Goal: Navigation & Orientation: Find specific page/section

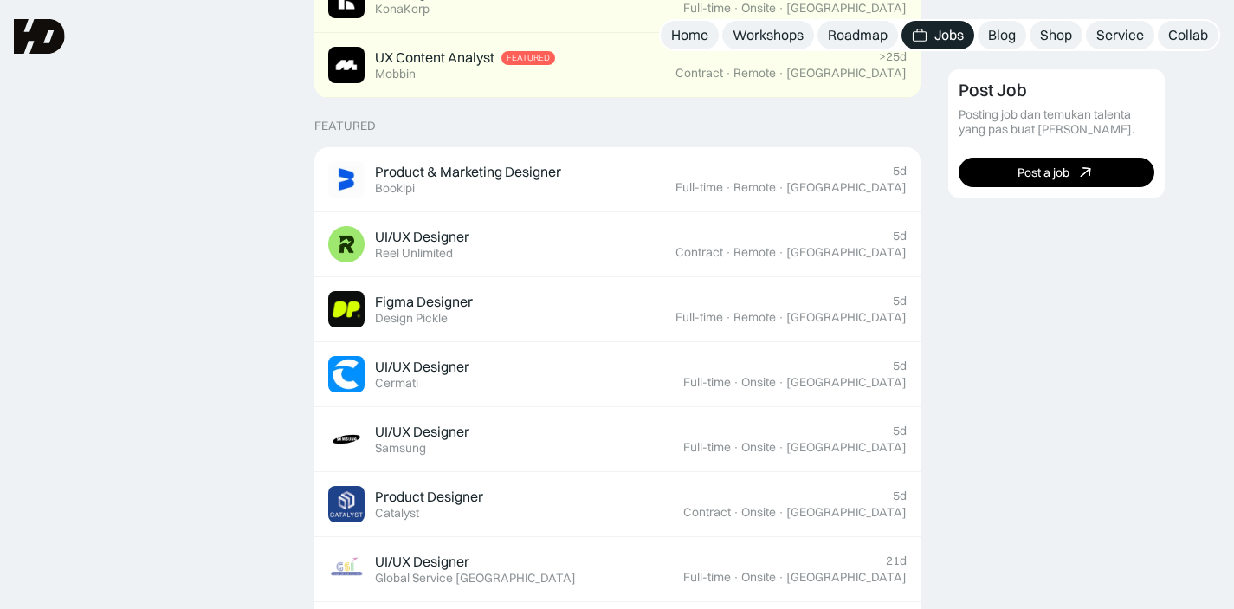
scroll to position [507, 0]
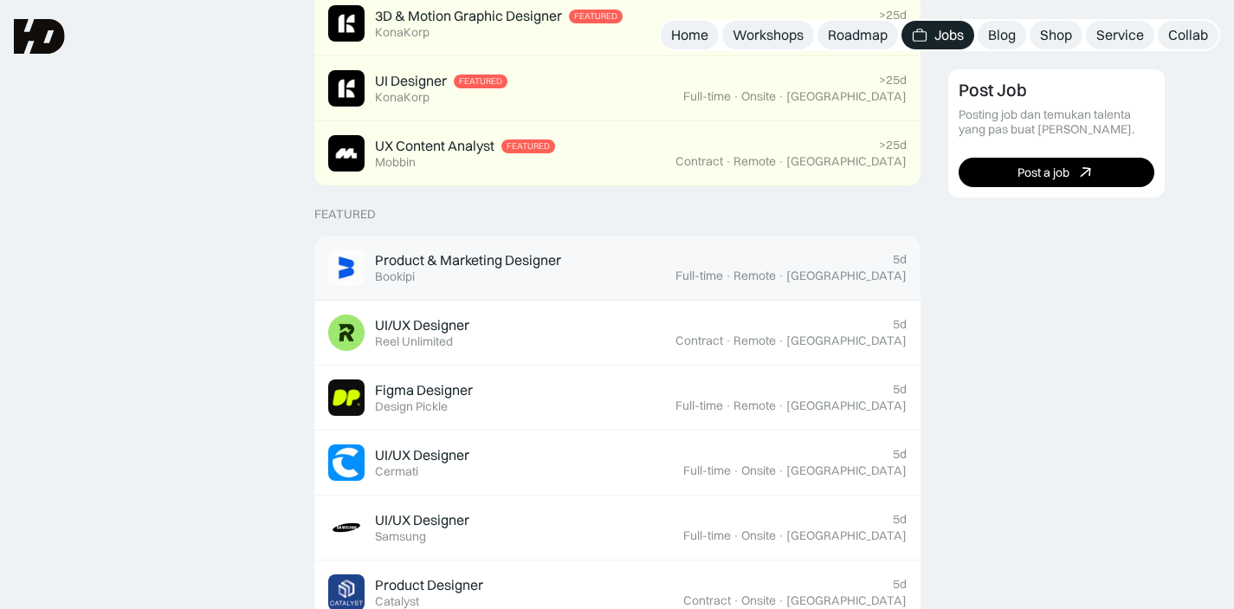
click at [608, 285] on div "Product & Marketing Designer Featured Bookipi" at bounding box center [501, 267] width 347 height 36
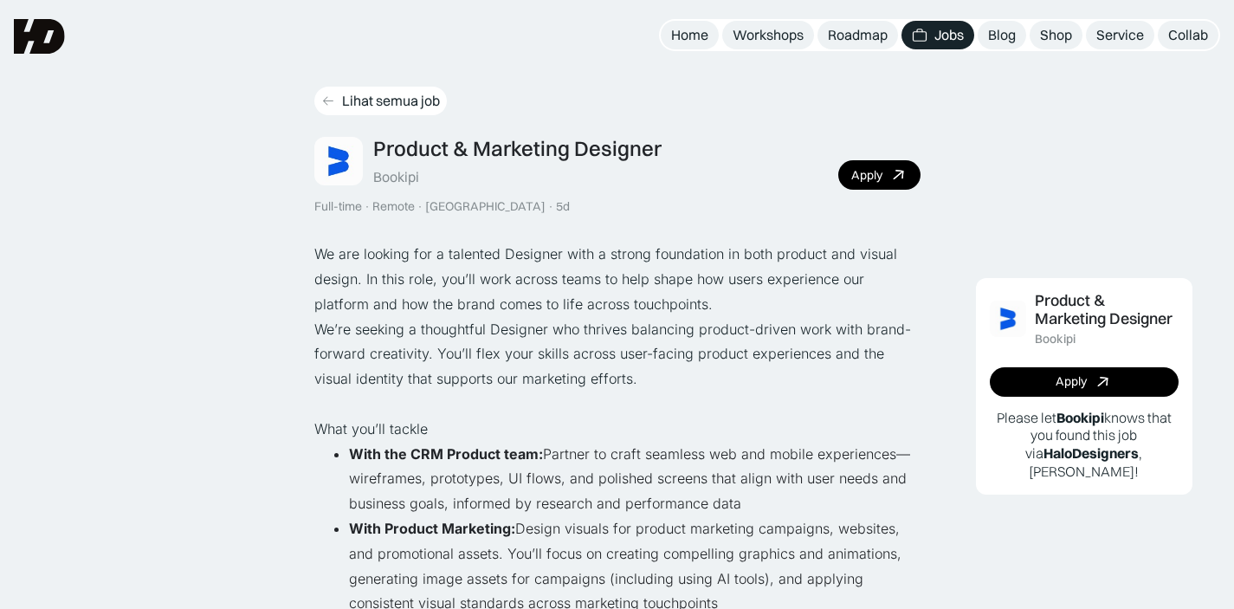
click at [389, 92] on div "Lihat semua job" at bounding box center [391, 101] width 98 height 18
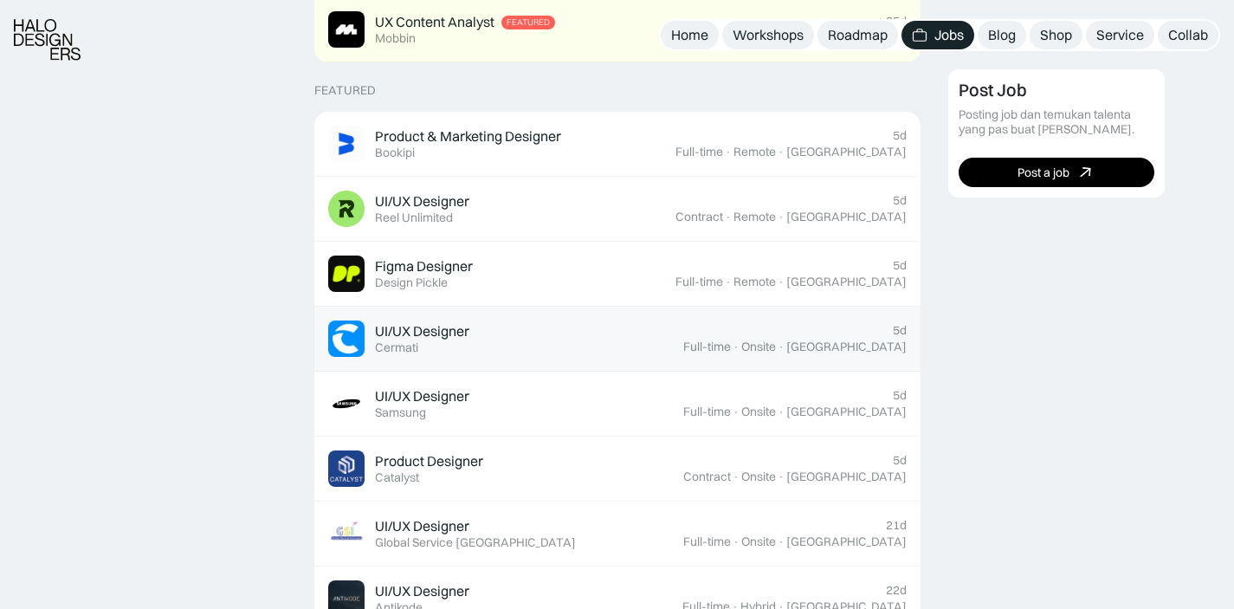
scroll to position [690, 0]
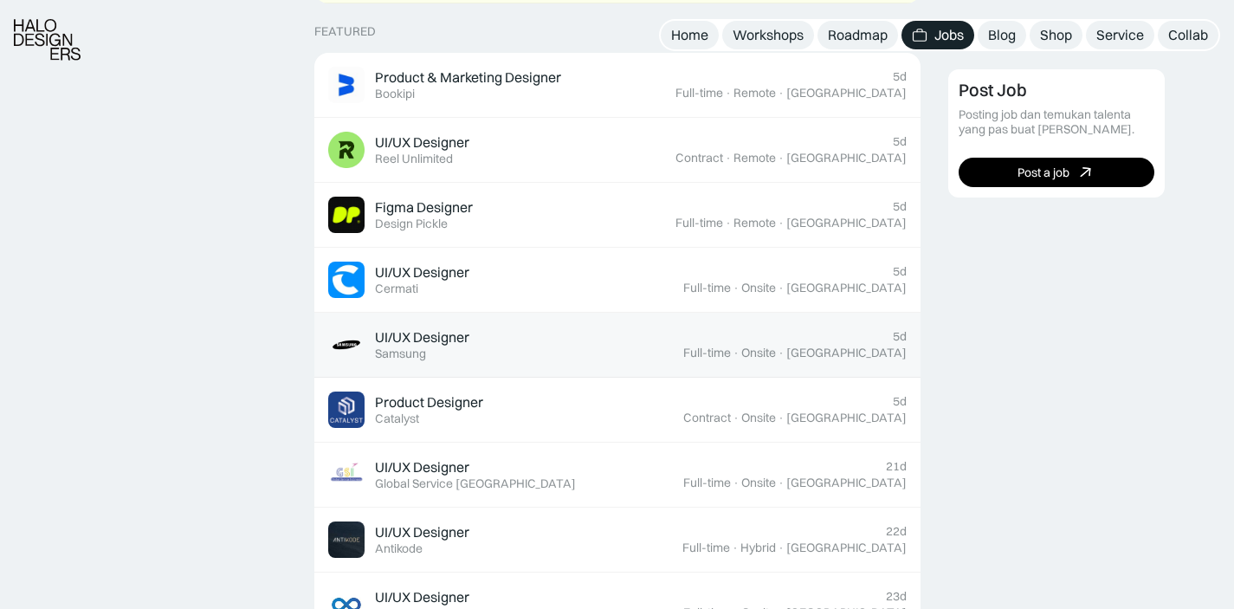
click at [592, 358] on div "UI/UX Designer Featured Samsung" at bounding box center [505, 344] width 355 height 36
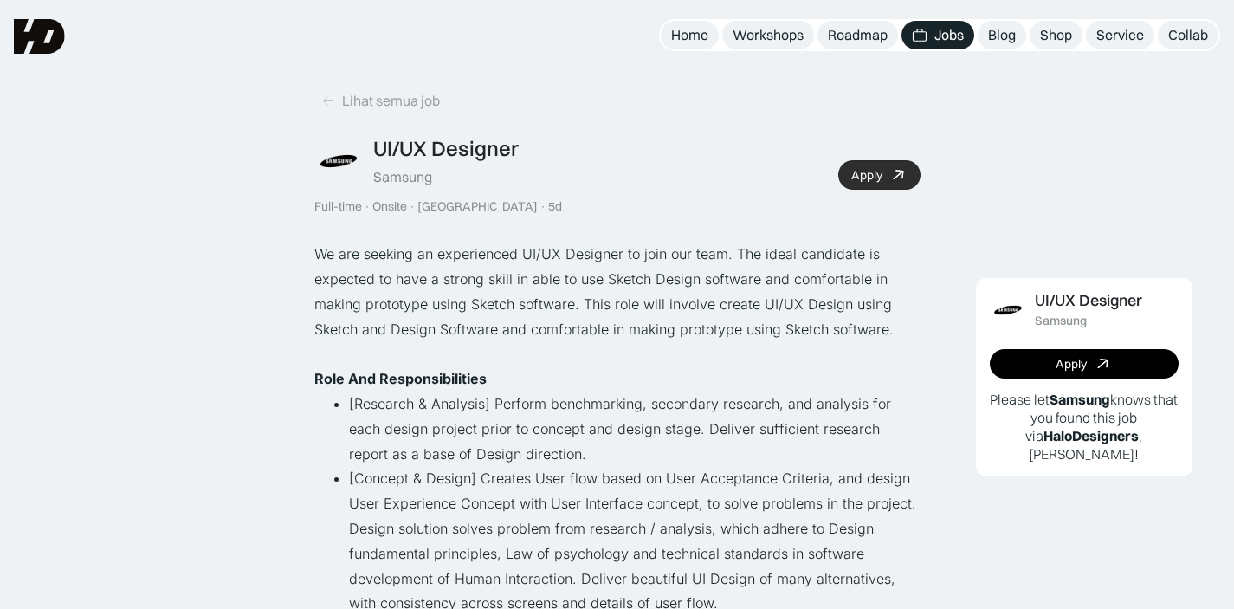
click at [895, 176] on icon at bounding box center [898, 175] width 25 height 25
click at [410, 102] on div "Lihat semua job" at bounding box center [391, 101] width 98 height 18
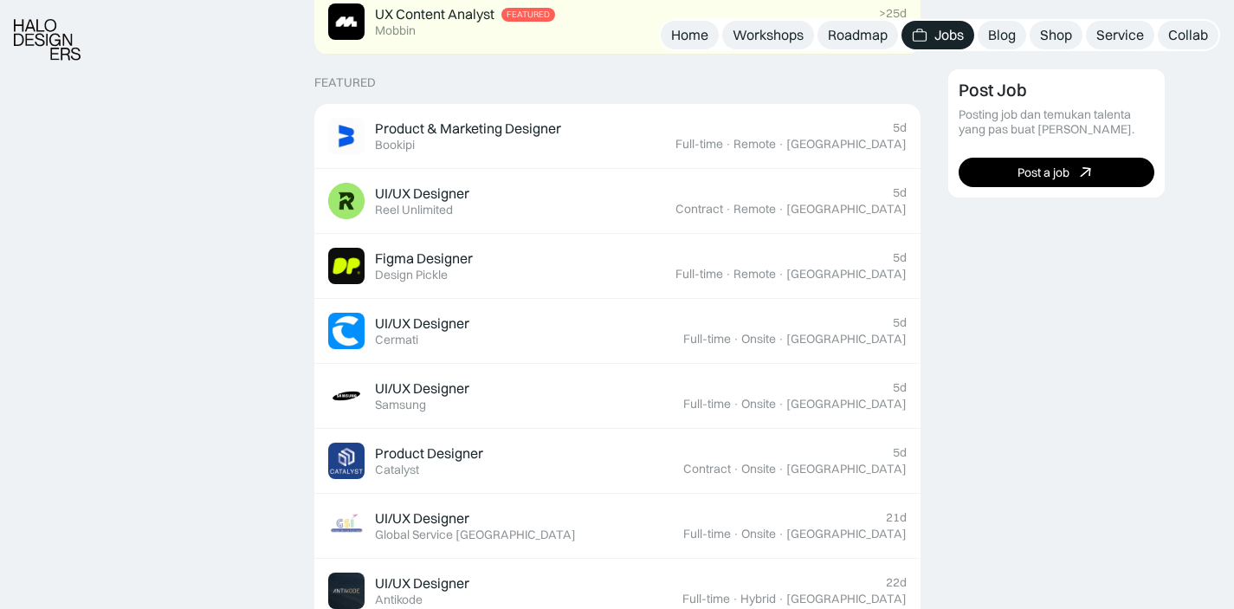
scroll to position [649, 0]
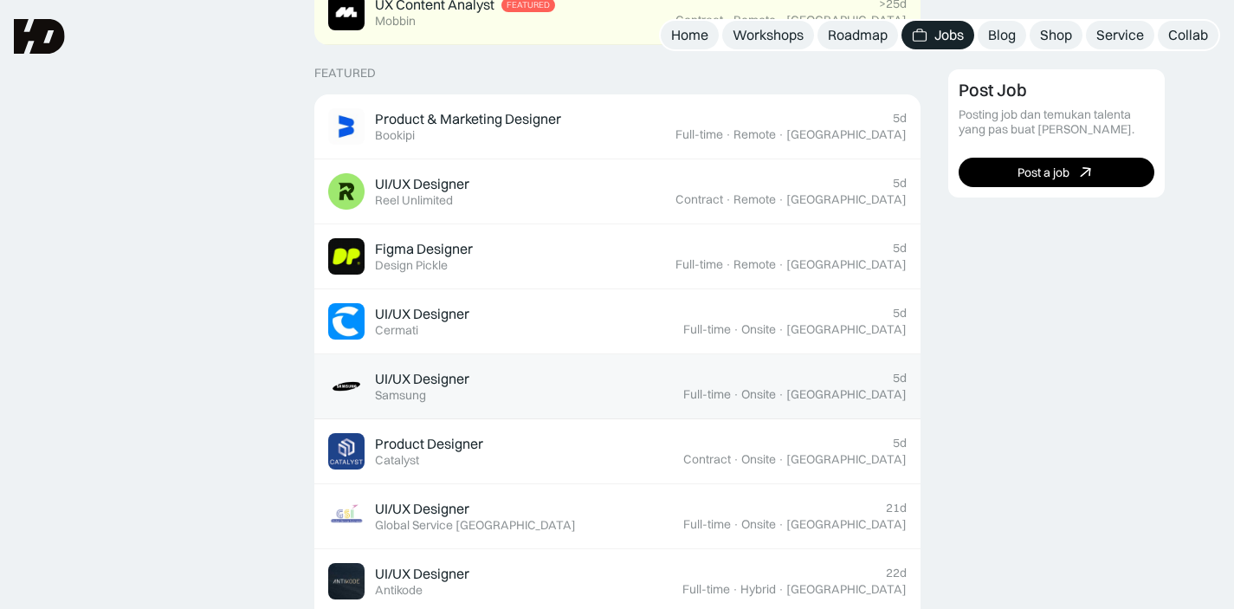
click at [495, 391] on div "UI/UX Designer Featured Samsung" at bounding box center [505, 386] width 355 height 36
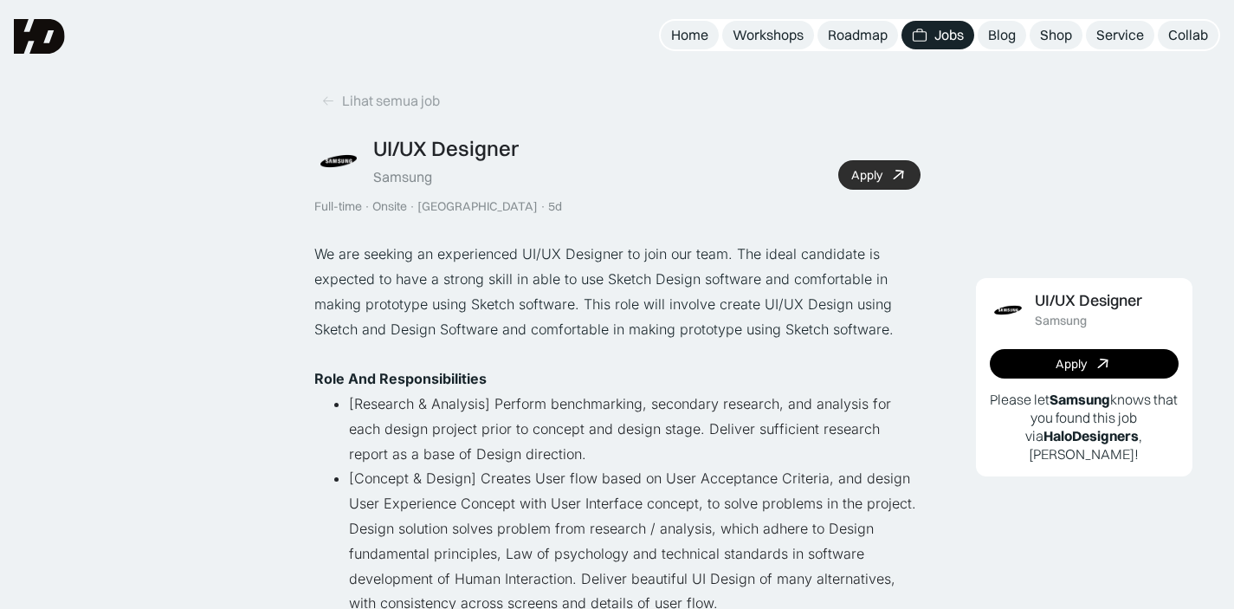
click at [864, 175] on div "Apply" at bounding box center [866, 175] width 31 height 15
click at [365, 95] on div "Lihat semua job" at bounding box center [391, 101] width 98 height 18
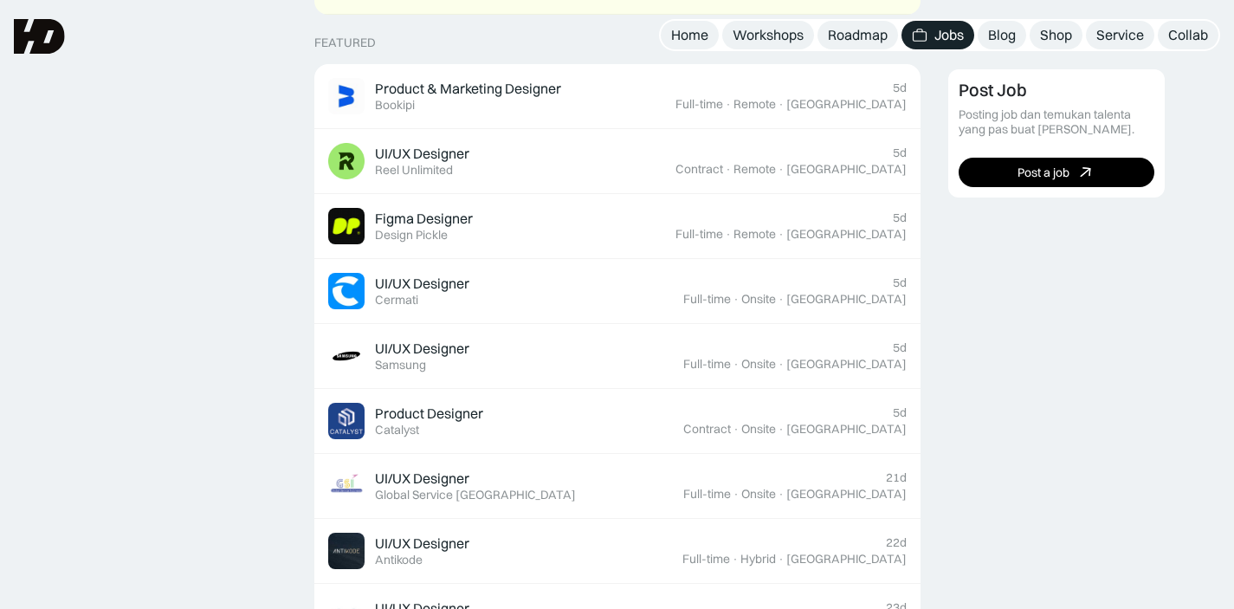
scroll to position [678, 0]
